Goal: Information Seeking & Learning: Understand process/instructions

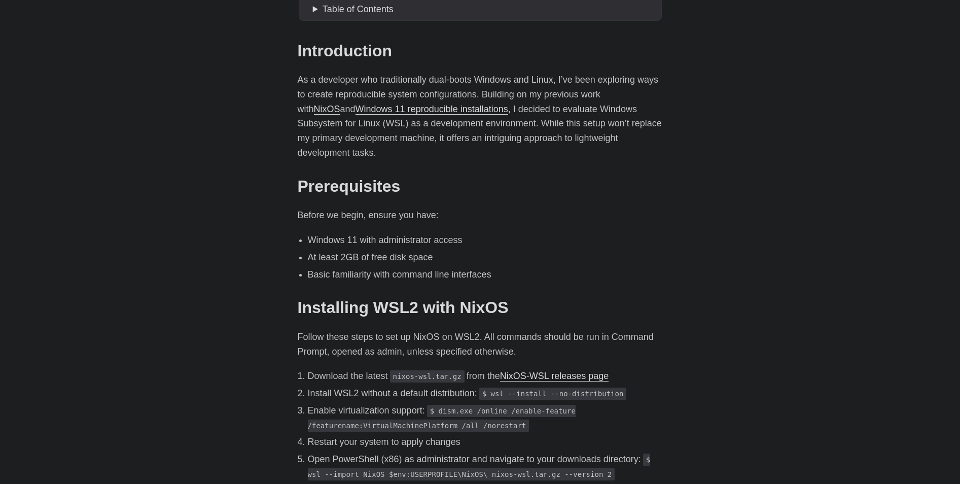
scroll to position [457, 0]
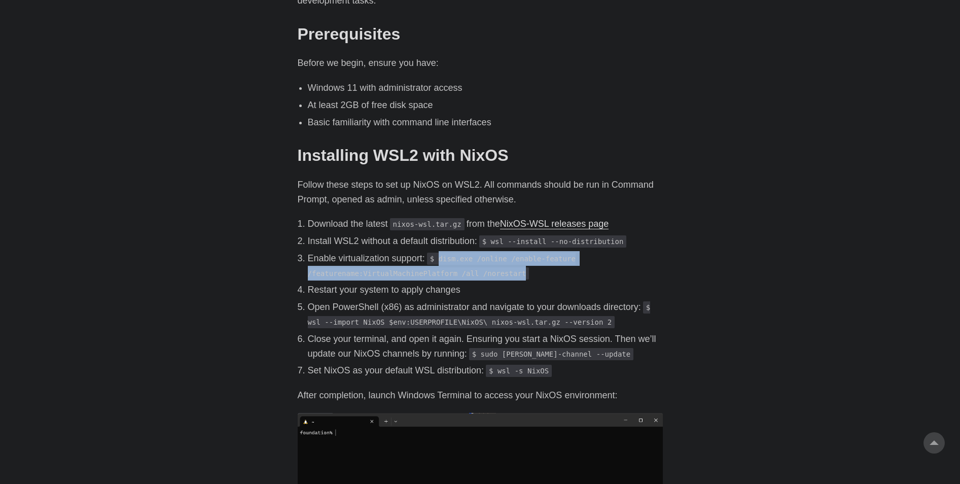
drag, startPoint x: 526, startPoint y: 262, endPoint x: 440, endPoint y: 245, distance: 87.5
click at [440, 251] on p "Enable virtualization support: $ dism.exe /online /enable-feature /featurename:…" at bounding box center [485, 265] width 355 height 29
copy code "dism.exe /online /enable-feature /featurename:VirtualMachinePlatform /all /nore…"
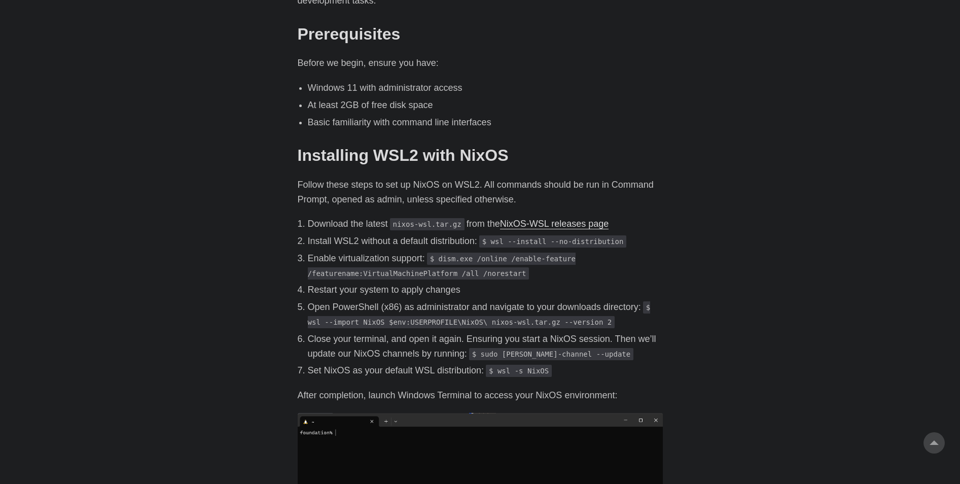
click at [606, 388] on p "After completion, launch Windows Terminal to access your NixOS environment:" at bounding box center [480, 395] width 365 height 15
drag, startPoint x: 621, startPoint y: 225, endPoint x: 493, endPoint y: 230, distance: 128.4
click at [493, 234] on p "Install WSL2 without a default distribution: $ wsl --install --no-distribution" at bounding box center [485, 241] width 355 height 15
copy code "wsl --install --no-distribution"
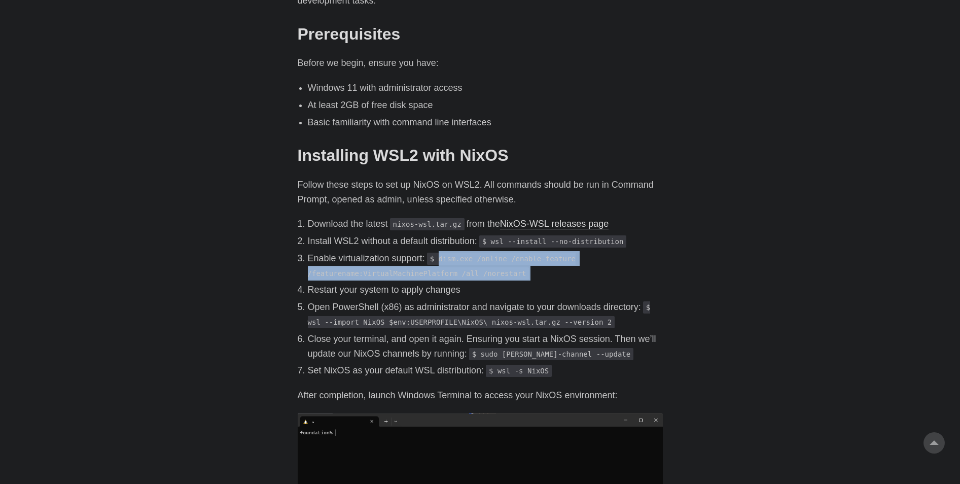
drag, startPoint x: 499, startPoint y: 262, endPoint x: 439, endPoint y: 244, distance: 62.6
click at [439, 244] on ol "Download the latest nixos-wsl.tar.gz from the NixOS-WSL releases page Install W…" at bounding box center [480, 297] width 365 height 161
copy ol "dism.exe /online /enable-feature /featurename:VirtualMachinePlatform /all /nore…"
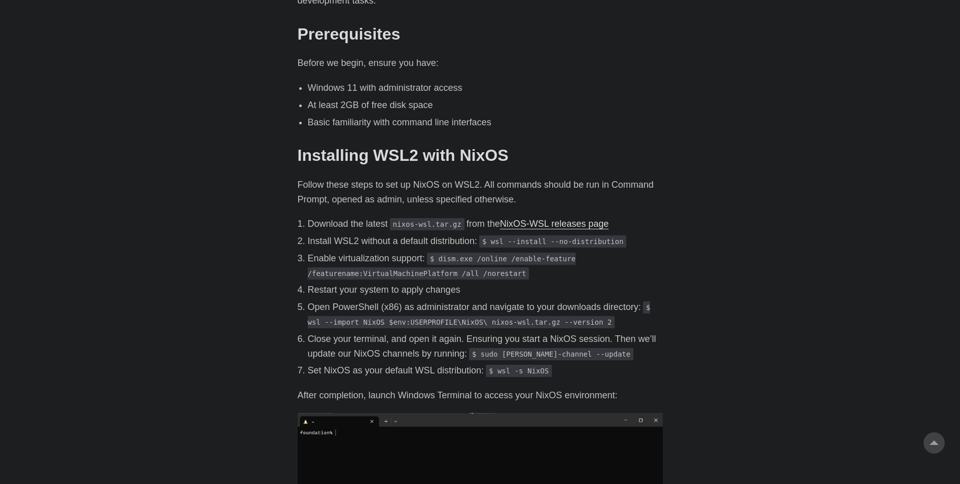
click at [522, 388] on p "After completion, launch Windows Terminal to access your NixOS environment:" at bounding box center [480, 395] width 365 height 15
drag, startPoint x: 290, startPoint y: 310, endPoint x: 586, endPoint y: 309, distance: 296.8
copy code "wsl --import NixOS $env:USERPROFILE\NixOS\ nixos-wsl.tar.gz --version 2"
